Goal: Navigation & Orientation: Find specific page/section

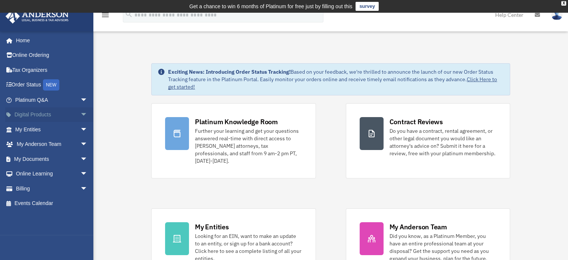
click at [47, 113] on link "Digital Products arrow_drop_down" at bounding box center [52, 114] width 94 height 15
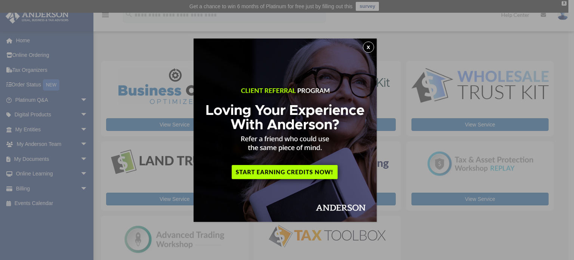
click at [366, 44] on button "x" at bounding box center [368, 46] width 11 height 11
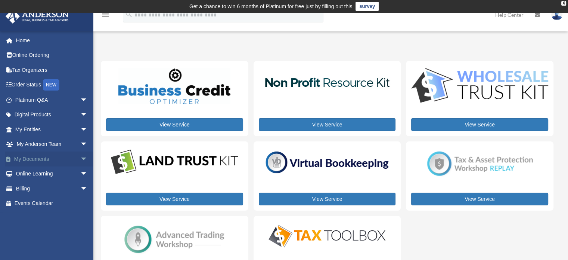
click at [80, 157] on span "arrow_drop_down" at bounding box center [87, 158] width 15 height 15
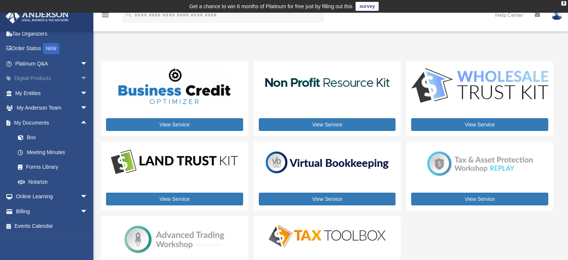
click at [80, 121] on span "arrow_drop_up" at bounding box center [87, 122] width 15 height 15
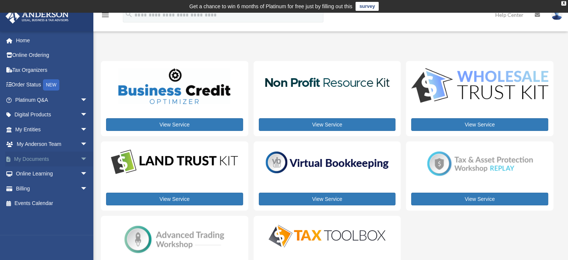
click at [33, 156] on link "My Documents arrow_drop_down" at bounding box center [52, 158] width 94 height 15
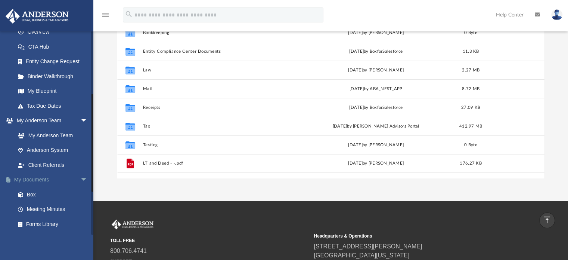
scroll to position [149, 0]
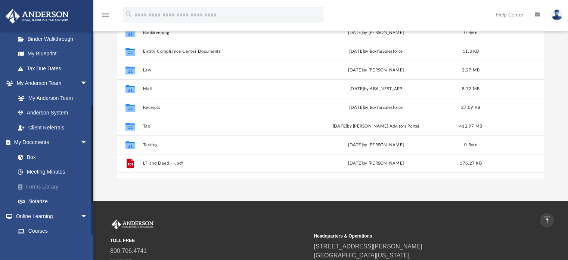
click at [52, 186] on link "Forms Library" at bounding box center [54, 186] width 89 height 15
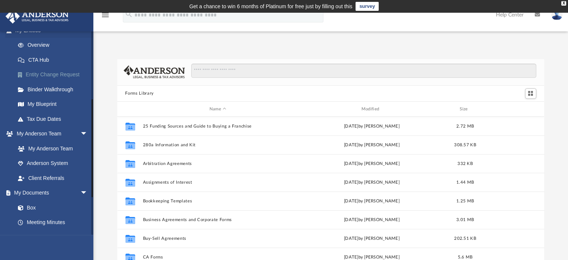
scroll to position [37, 0]
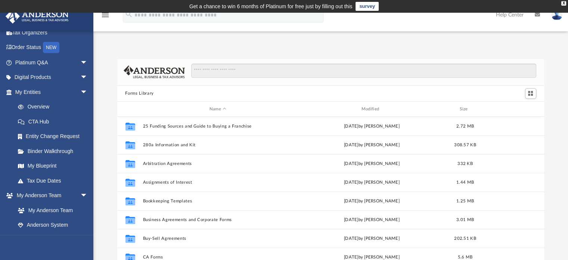
click at [49, 25] on link at bounding box center [47, 16] width 94 height 32
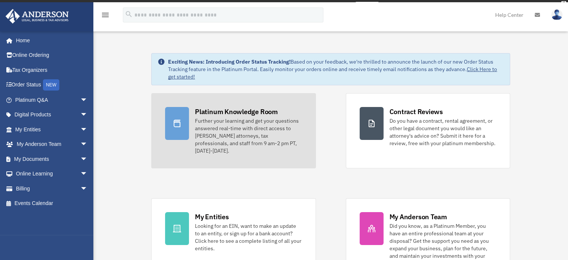
click at [272, 115] on div "Platinum Knowledge Room" at bounding box center [236, 111] width 83 height 9
